Goal: Task Accomplishment & Management: Complete application form

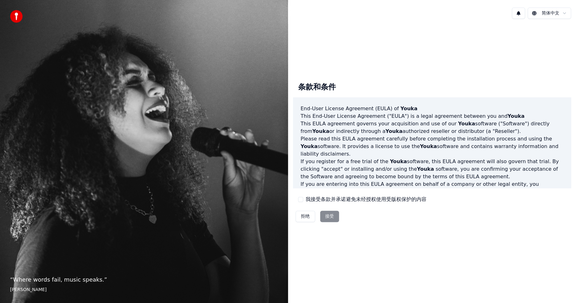
click at [331, 216] on div "拒绝 接受" at bounding box center [317, 216] width 48 height 16
click at [300, 200] on button "我接受条款并承诺避免未经授权使用受版权保护的内容" at bounding box center [300, 199] width 5 height 5
click at [333, 221] on button "接受" at bounding box center [329, 216] width 19 height 11
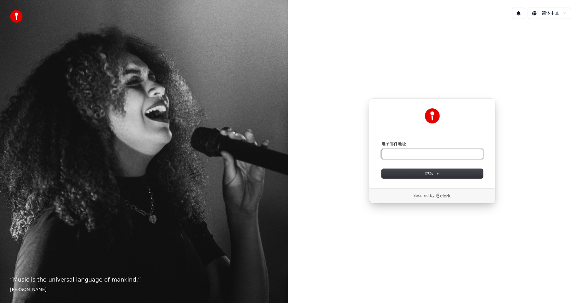
click at [440, 156] on input "电子邮件地址" at bounding box center [432, 153] width 101 height 9
